Goal: Task Accomplishment & Management: Complete application form

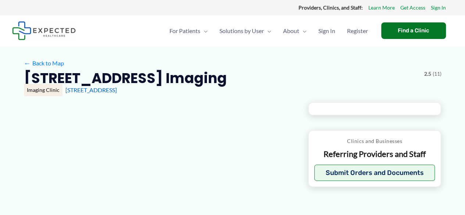
type input "**********"
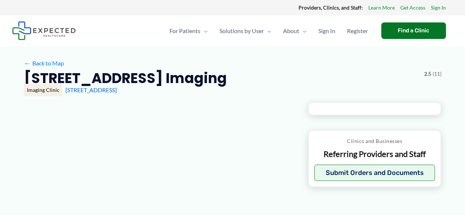
type input "**********"
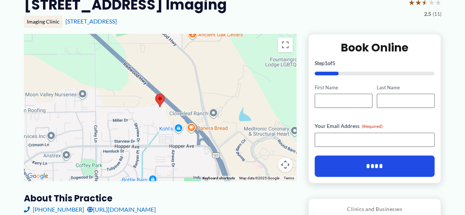
scroll to position [119, 0]
